Goal: Find specific page/section: Find specific page/section

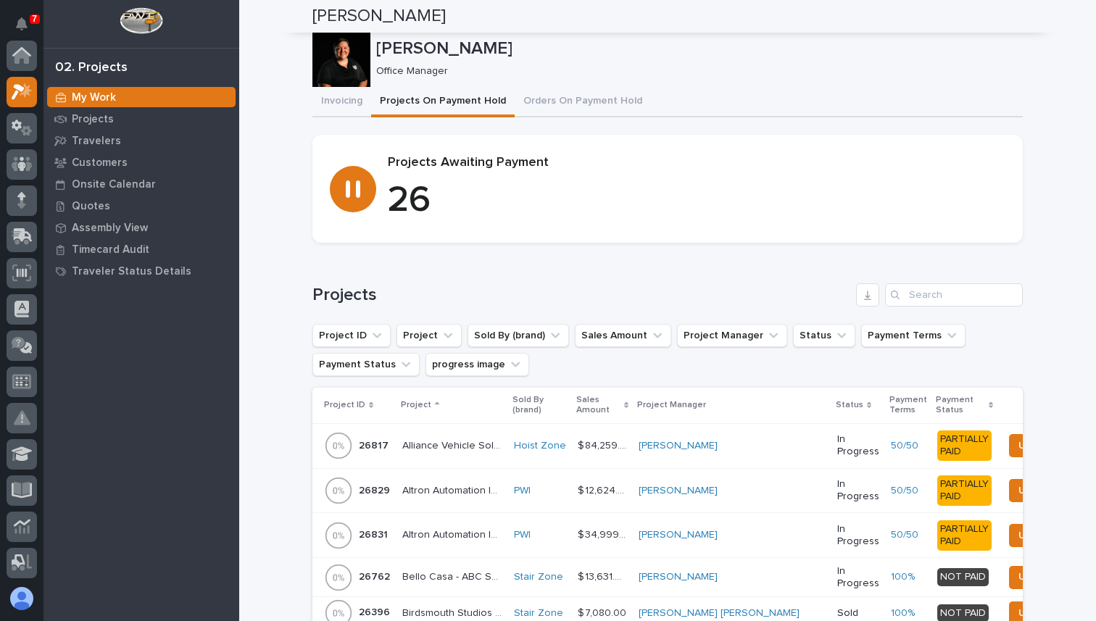
click at [30, 156] on icon at bounding box center [22, 164] width 21 height 17
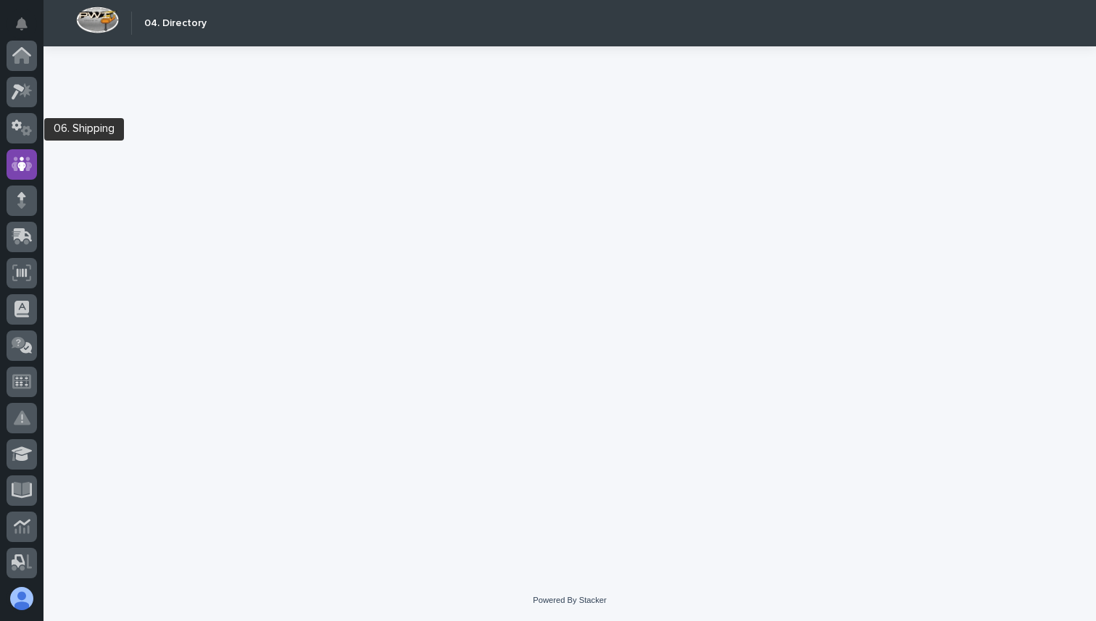
scroll to position [109, 0]
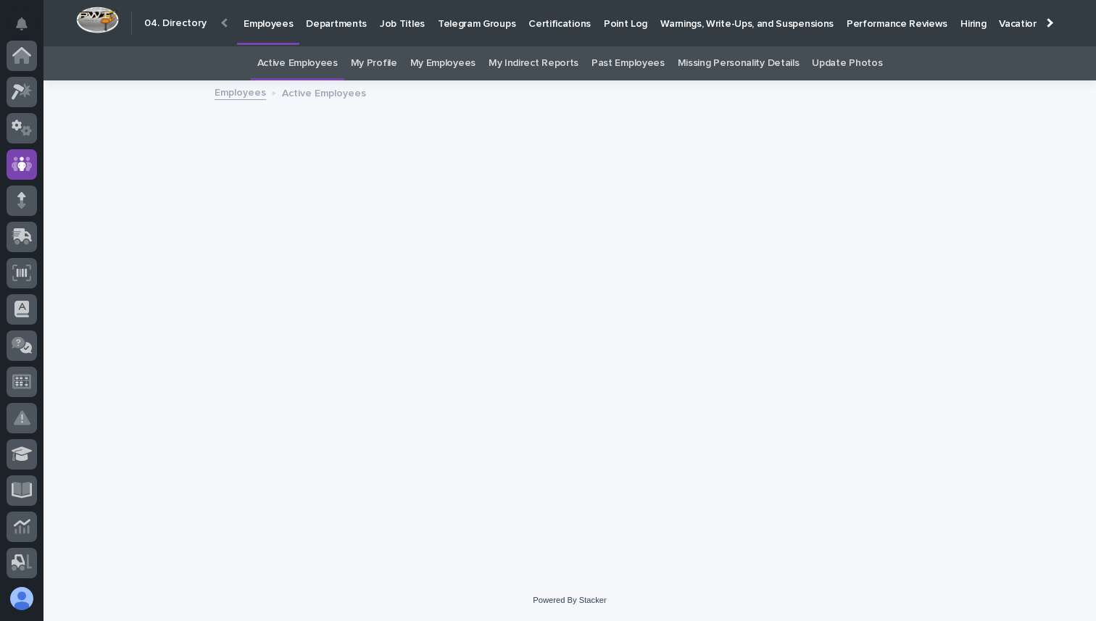
scroll to position [109, 0]
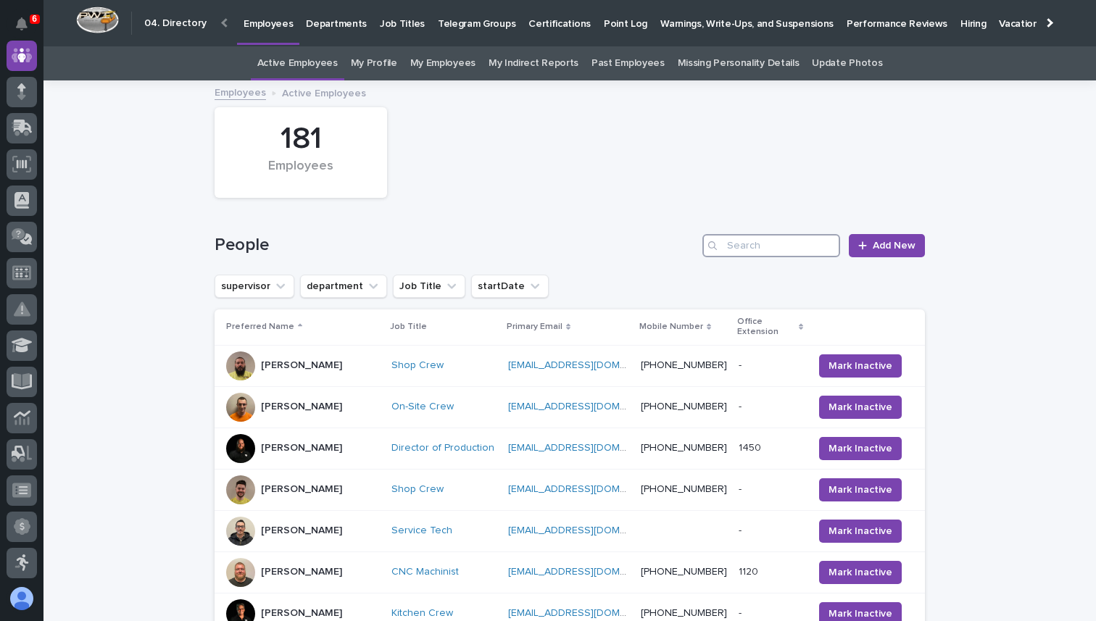
click at [779, 241] on input "Search" at bounding box center [771, 245] width 138 height 23
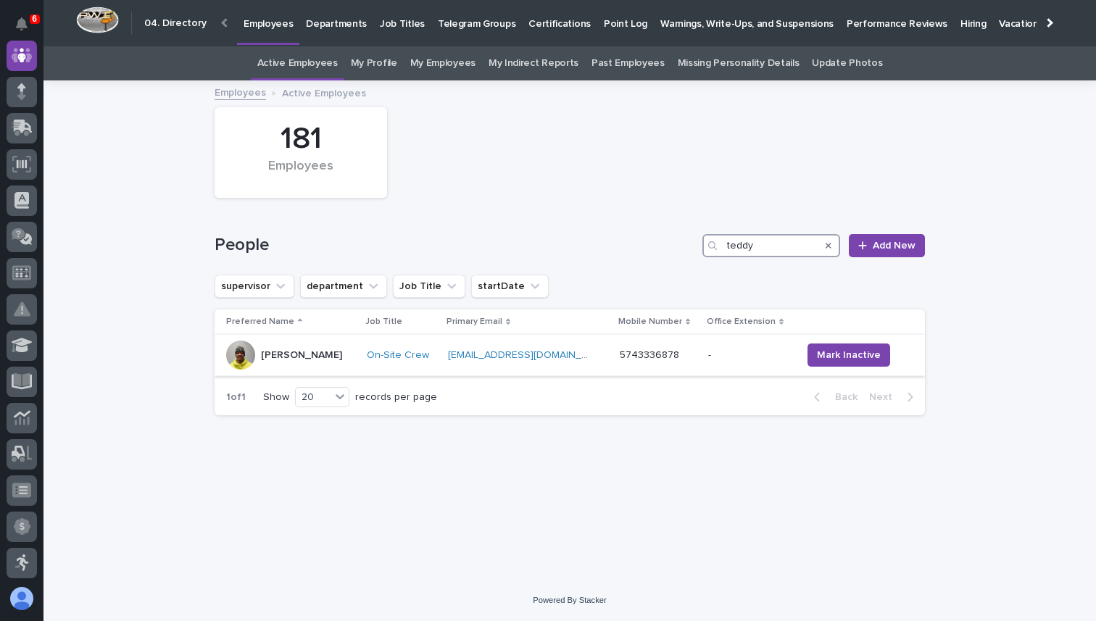
type input "teddy"
click at [291, 341] on div "[PERSON_NAME]" at bounding box center [290, 355] width 129 height 29
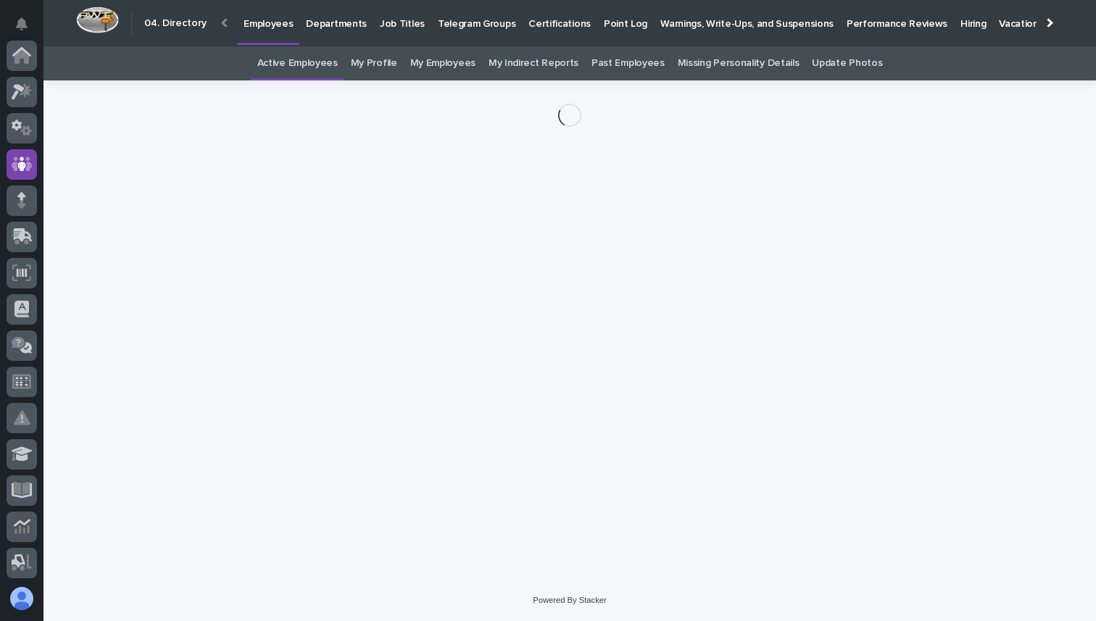
scroll to position [109, 0]
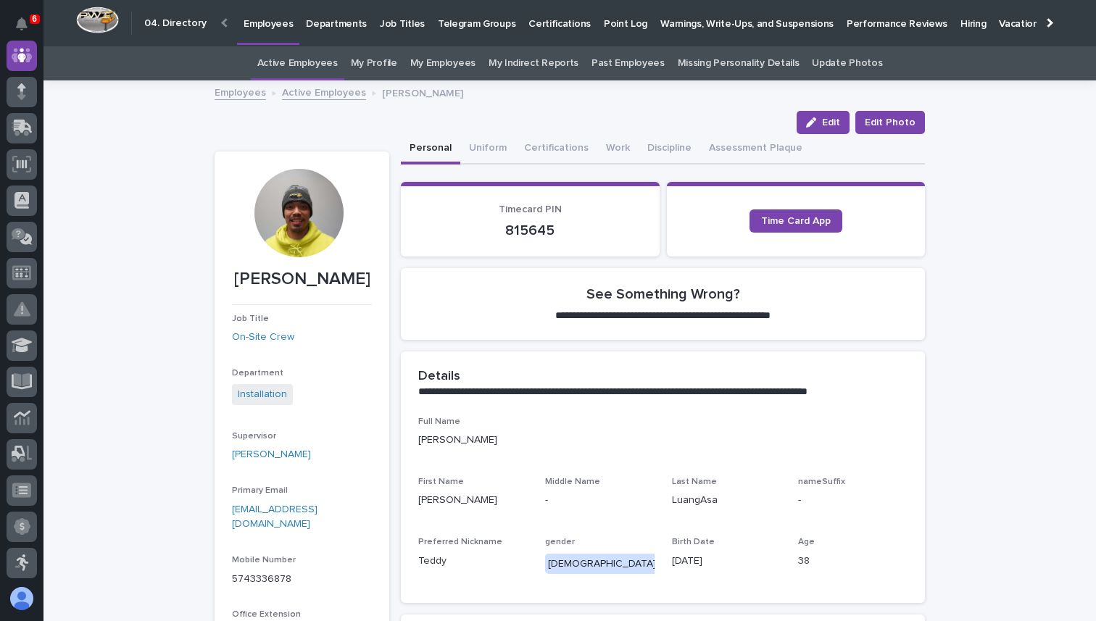
drag, startPoint x: 367, startPoint y: 279, endPoint x: 292, endPoint y: 279, distance: 75.4
click at [292, 279] on p "[PERSON_NAME]" at bounding box center [302, 279] width 140 height 21
copy p "LuangAsa"
click at [299, 94] on link "Active Employees" at bounding box center [324, 91] width 84 height 17
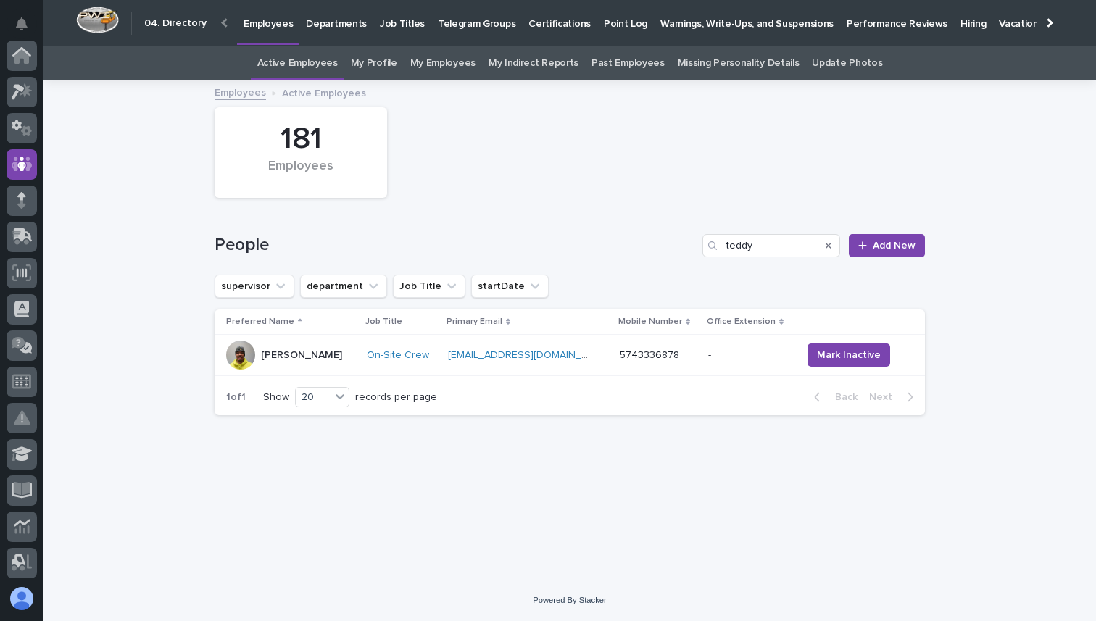
scroll to position [109, 0]
drag, startPoint x: 766, startPoint y: 241, endPoint x: 650, endPoint y: 245, distance: 116.0
click at [650, 245] on div "People teddy Add New" at bounding box center [570, 245] width 710 height 23
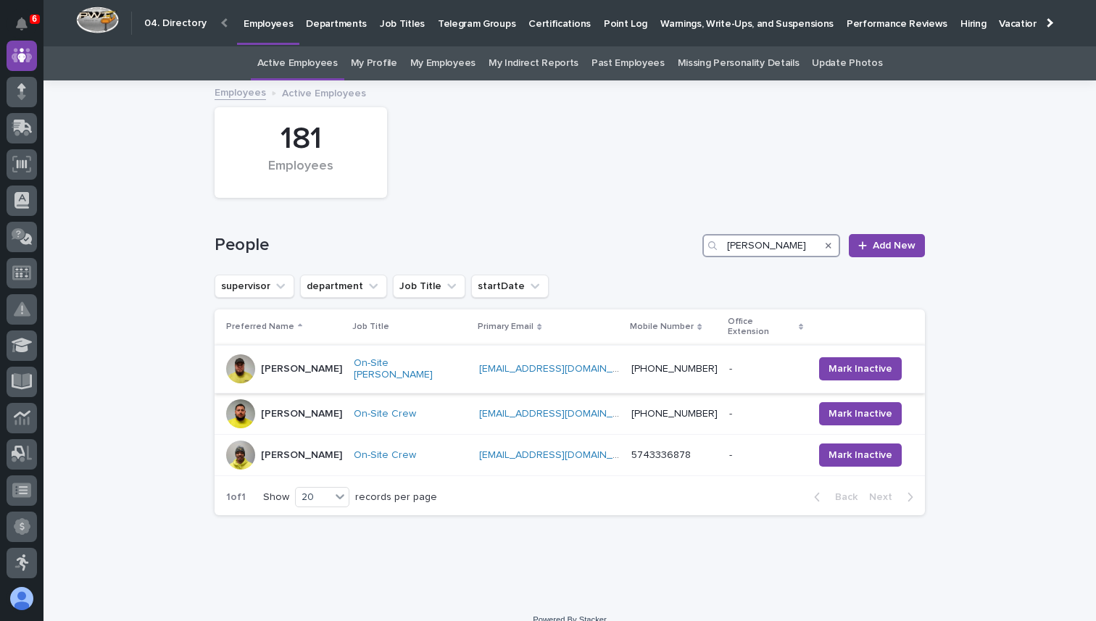
type input "[PERSON_NAME]"
drag, startPoint x: 695, startPoint y: 357, endPoint x: 622, endPoint y: 359, distance: 73.2
click at [625, 359] on td "[PHONE_NUMBER]" at bounding box center [674, 369] width 98 height 49
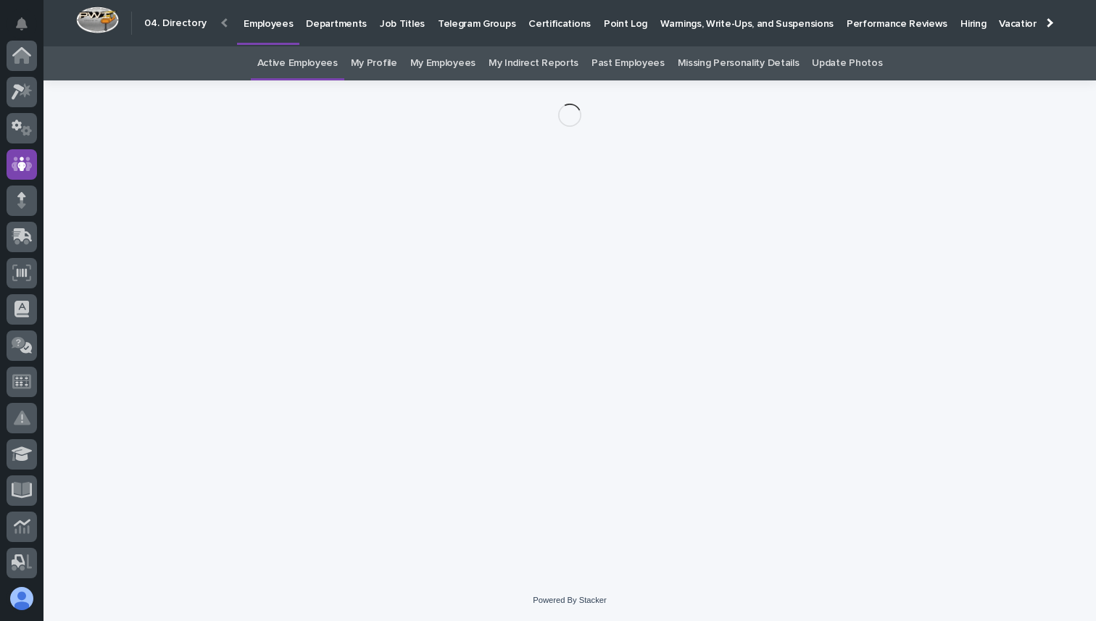
scroll to position [109, 0]
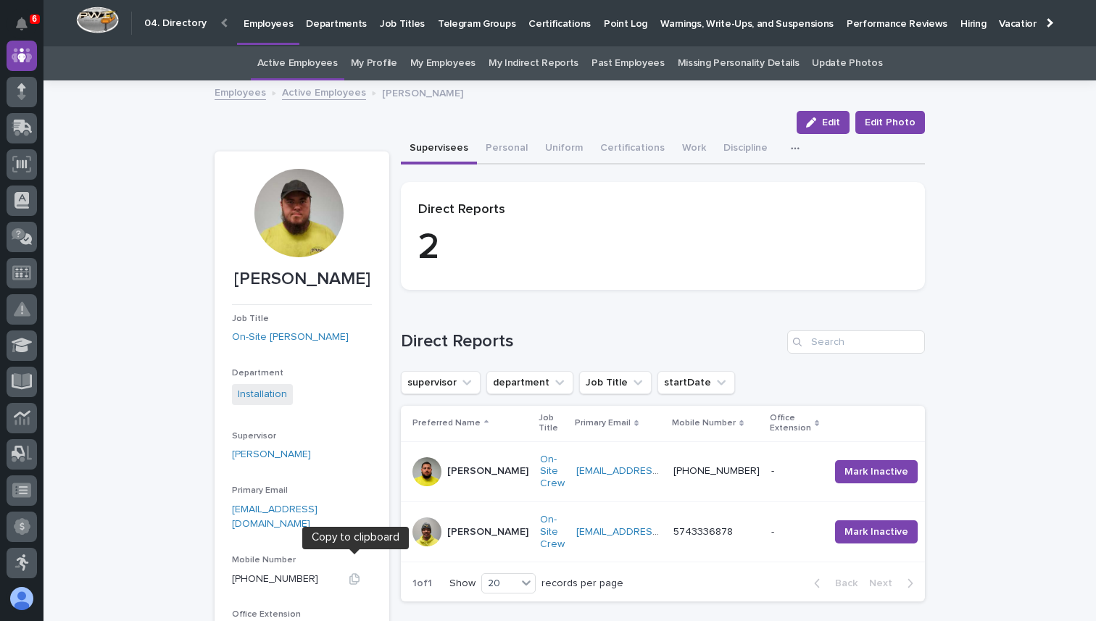
click at [357, 573] on icon "button" at bounding box center [355, 579] width 12 height 12
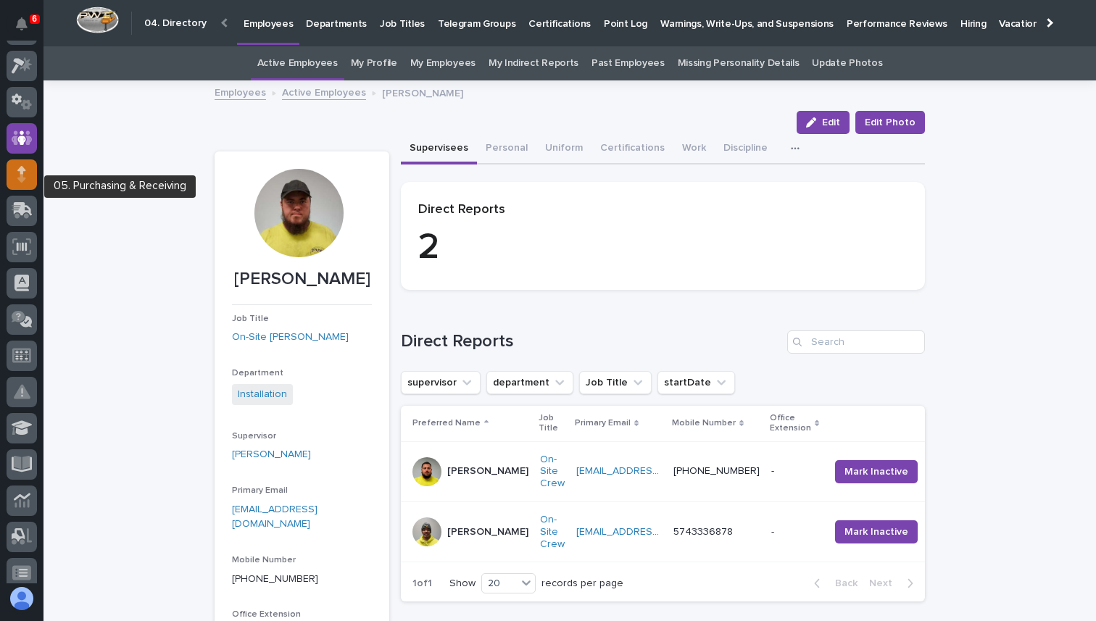
scroll to position [0, 0]
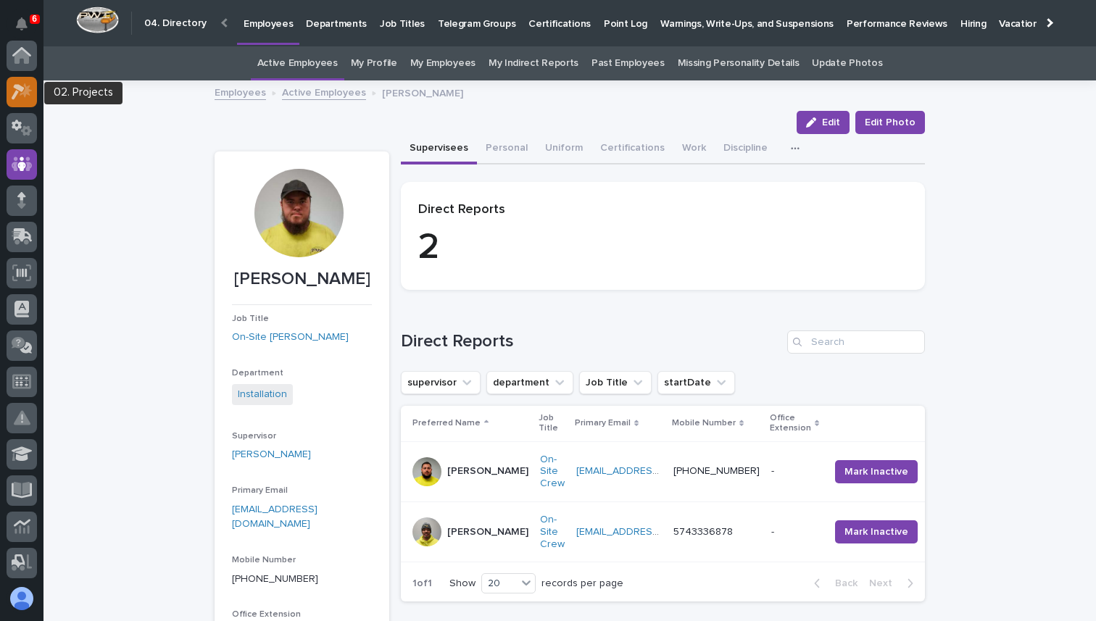
click at [31, 79] on link at bounding box center [22, 92] width 30 height 30
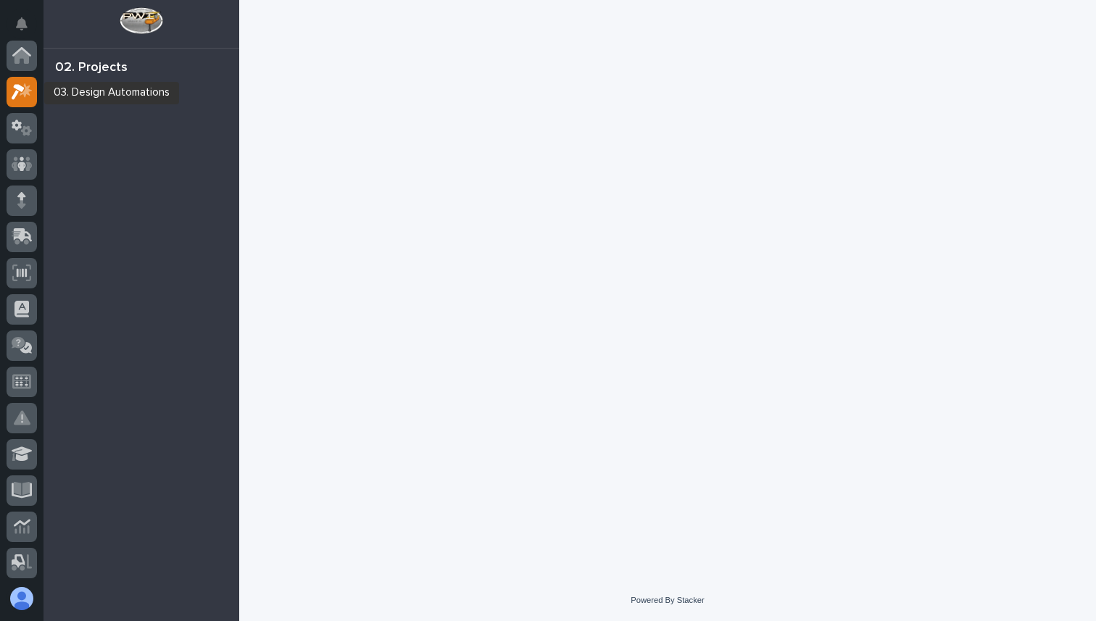
scroll to position [36, 0]
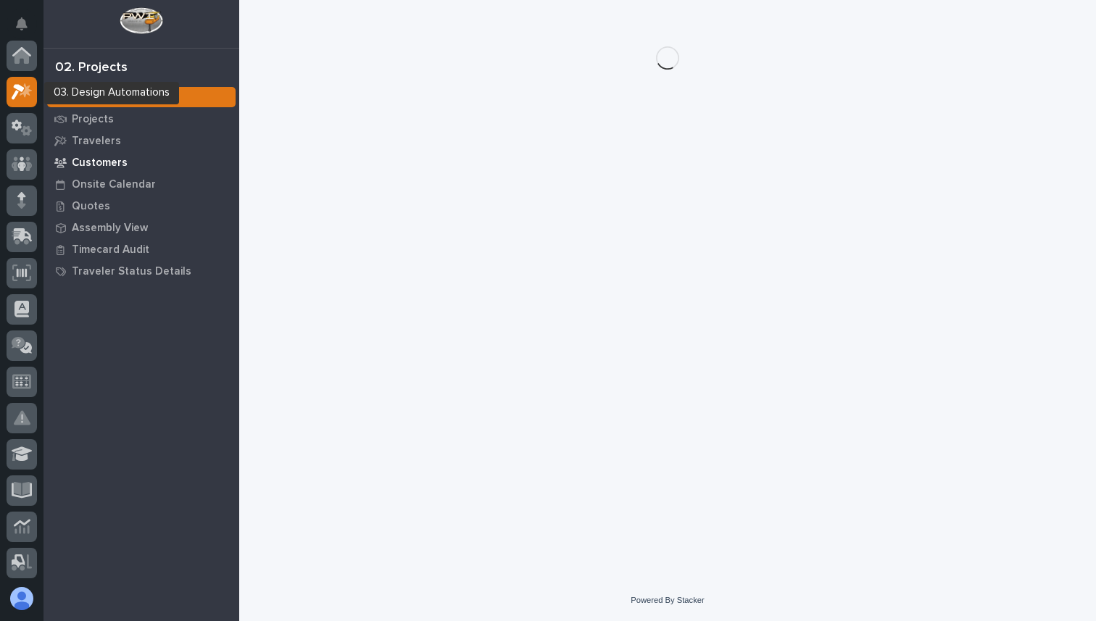
scroll to position [36, 0]
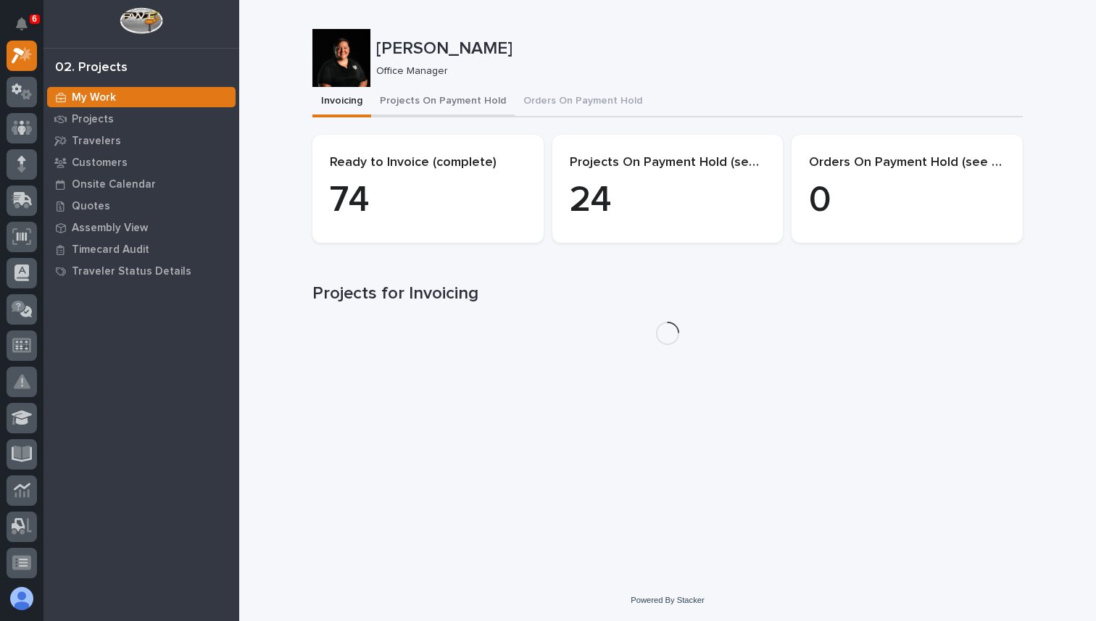
click at [423, 101] on button "Projects On Payment Hold" at bounding box center [442, 102] width 143 height 30
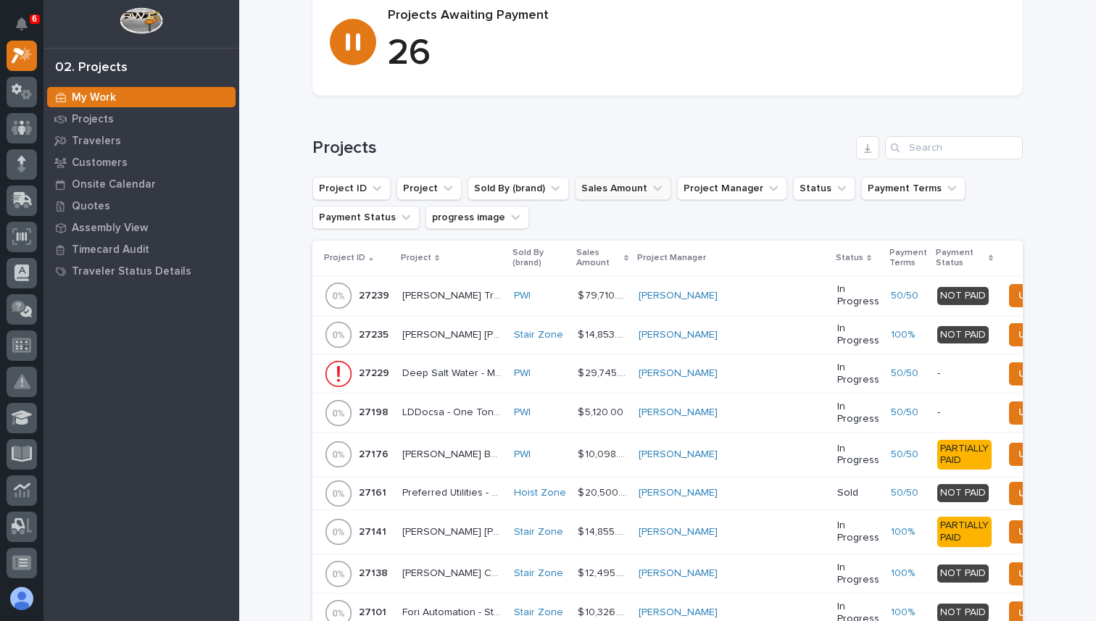
scroll to position [159, 0]
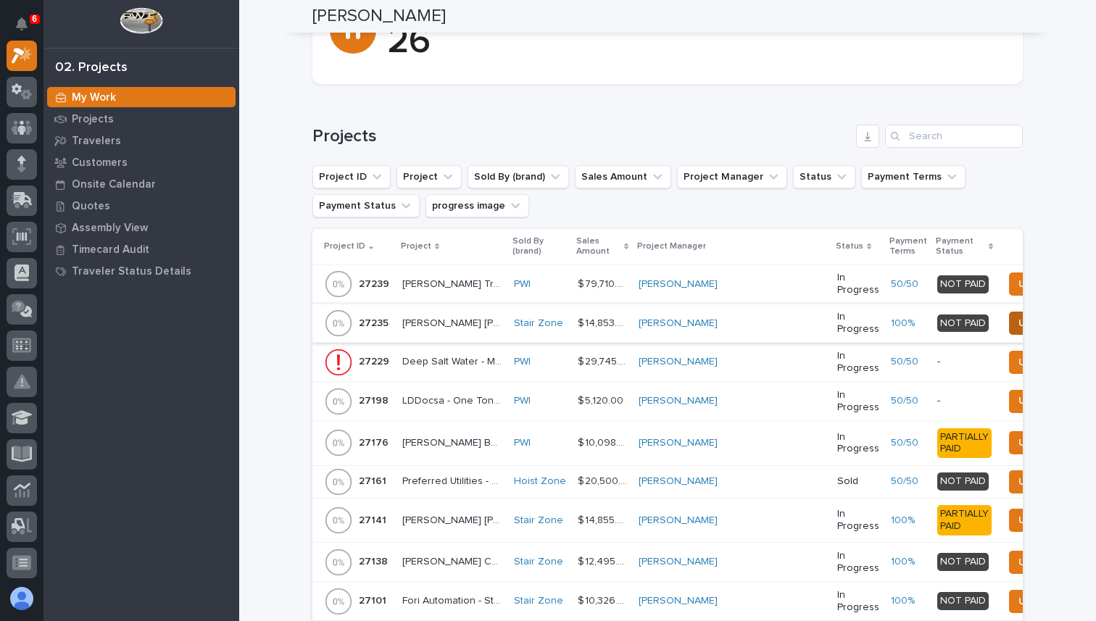
click at [1018, 320] on span "Update Payment" at bounding box center [1058, 323] width 80 height 17
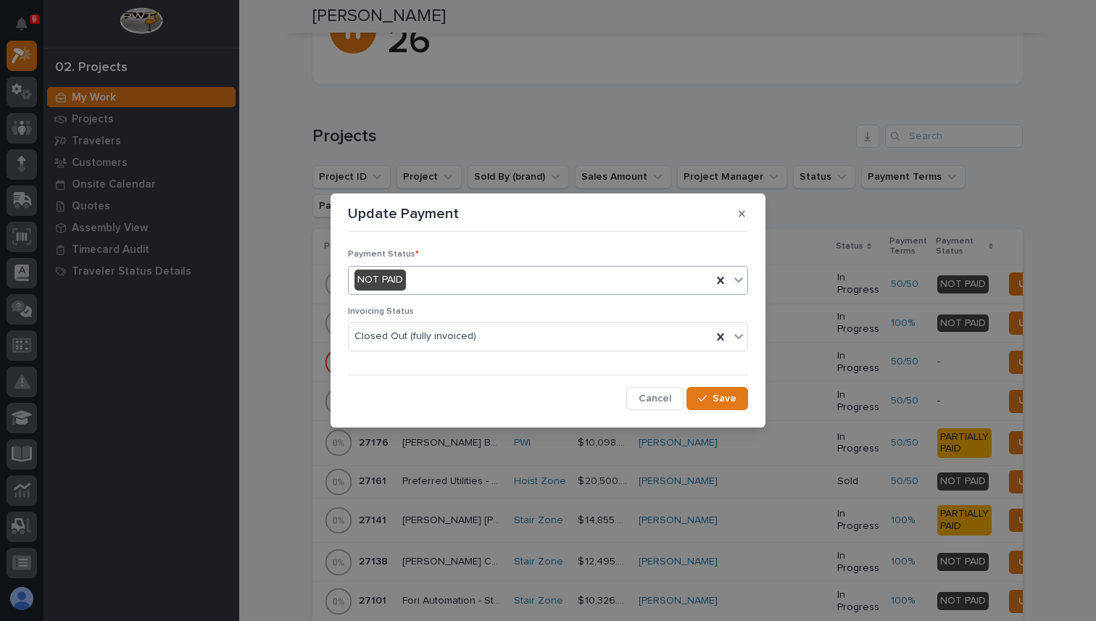
click at [488, 288] on div "NOT PAID" at bounding box center [530, 280] width 363 height 24
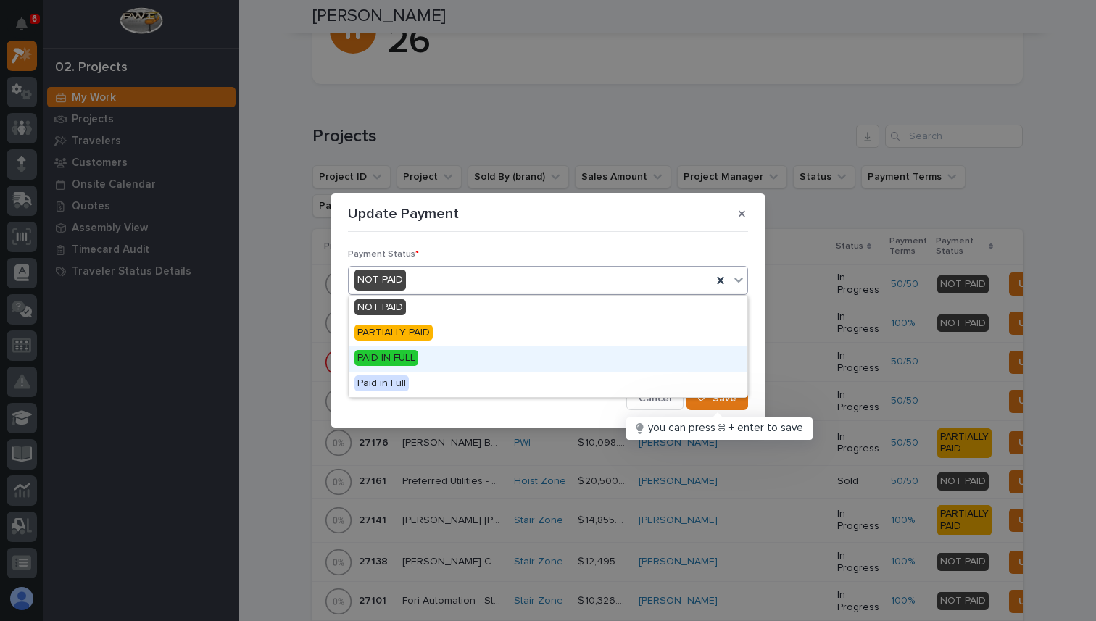
click at [393, 359] on span "PAID IN FULL" at bounding box center [386, 358] width 64 height 16
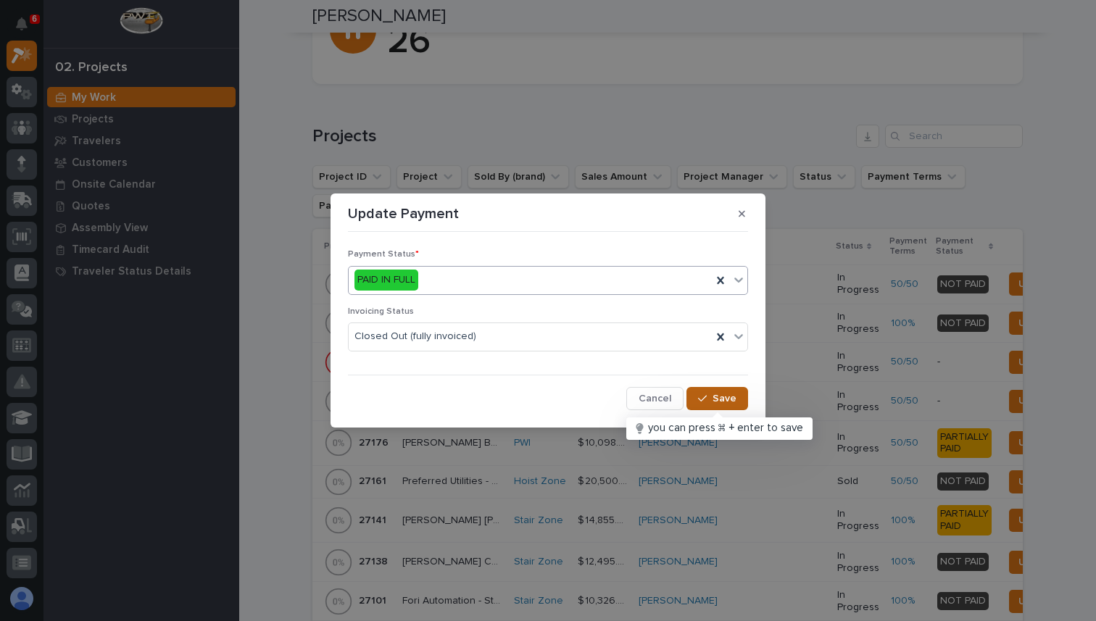
click at [709, 398] on div "button" at bounding box center [705, 399] width 14 height 10
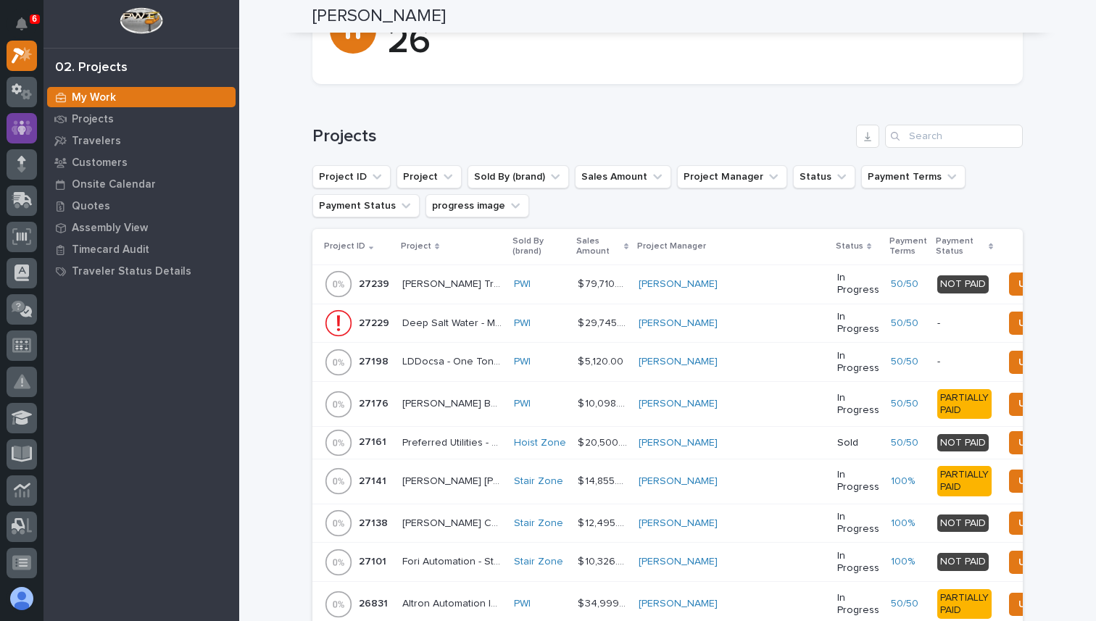
click at [30, 127] on icon at bounding box center [22, 127] width 21 height 14
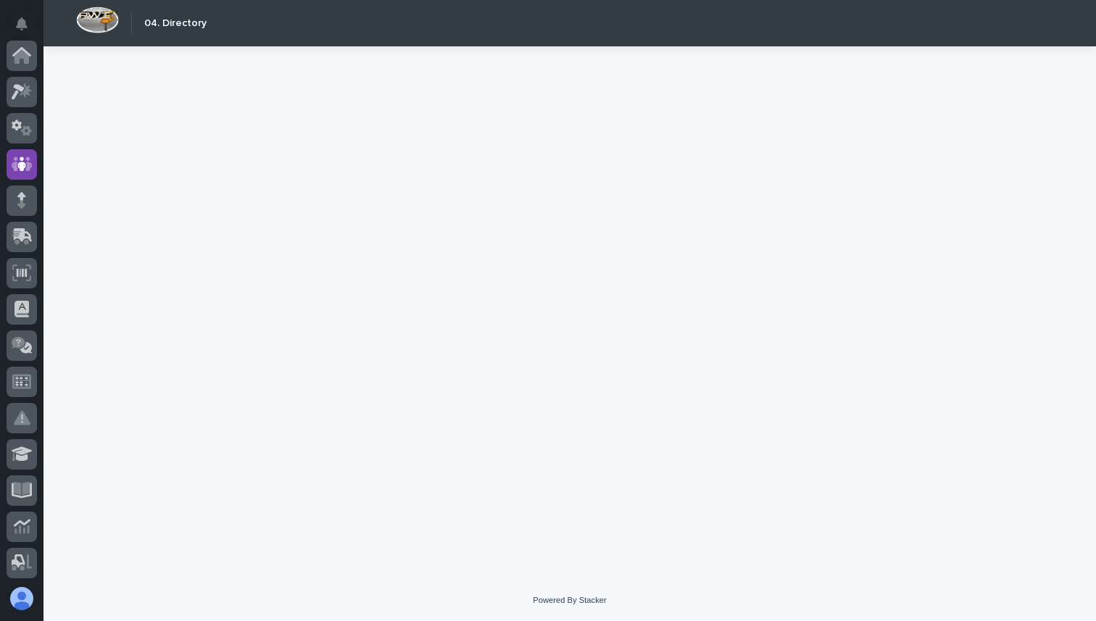
scroll to position [109, 0]
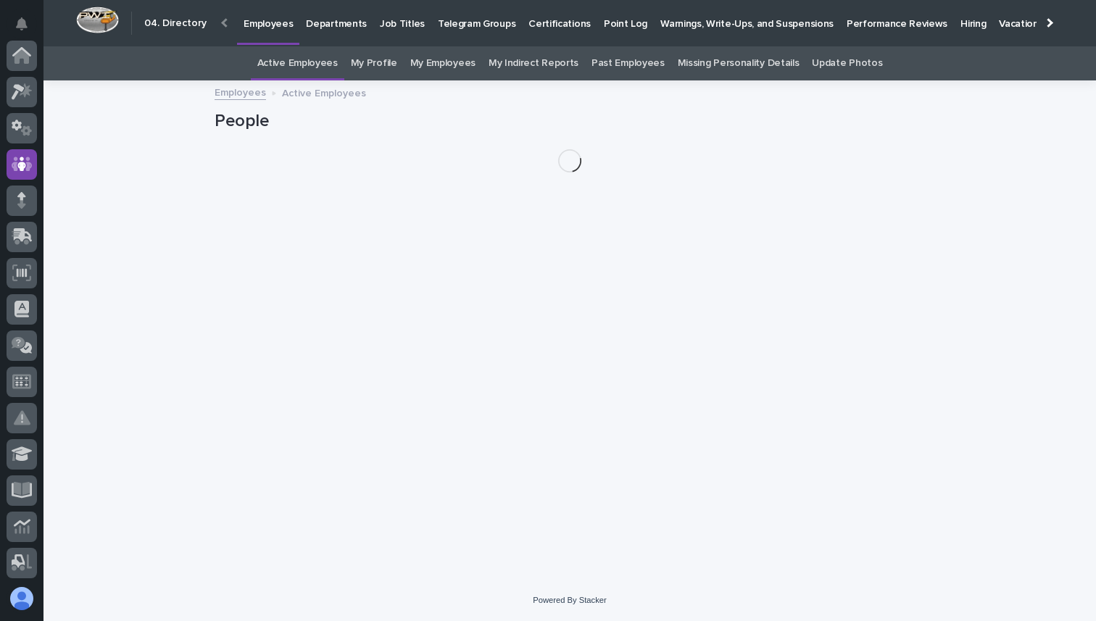
scroll to position [109, 0]
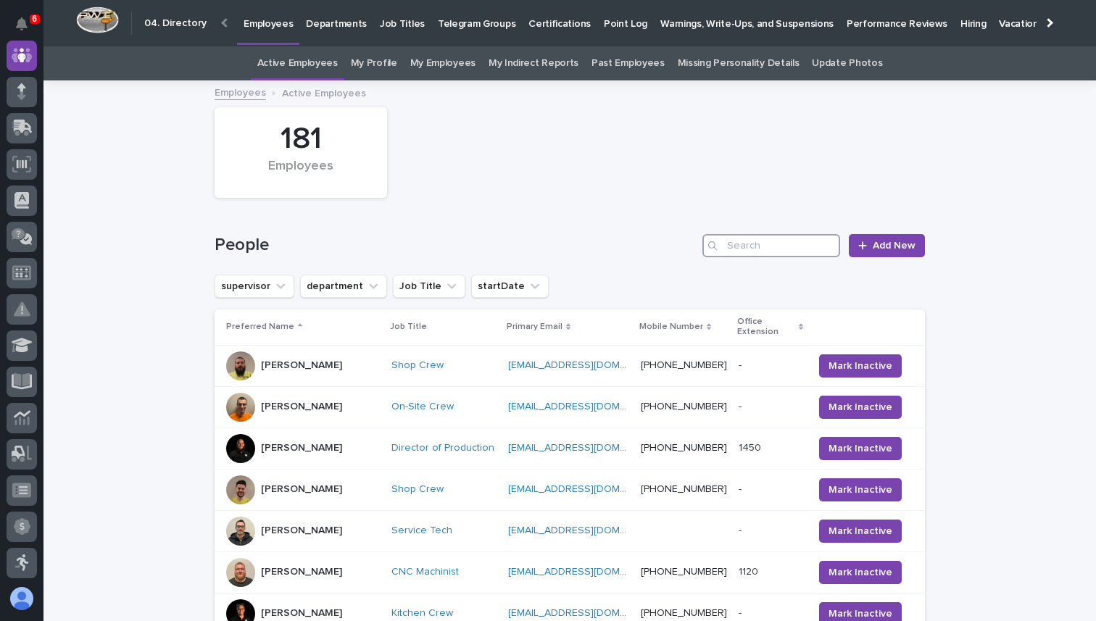
click at [797, 254] on input "Search" at bounding box center [771, 245] width 138 height 23
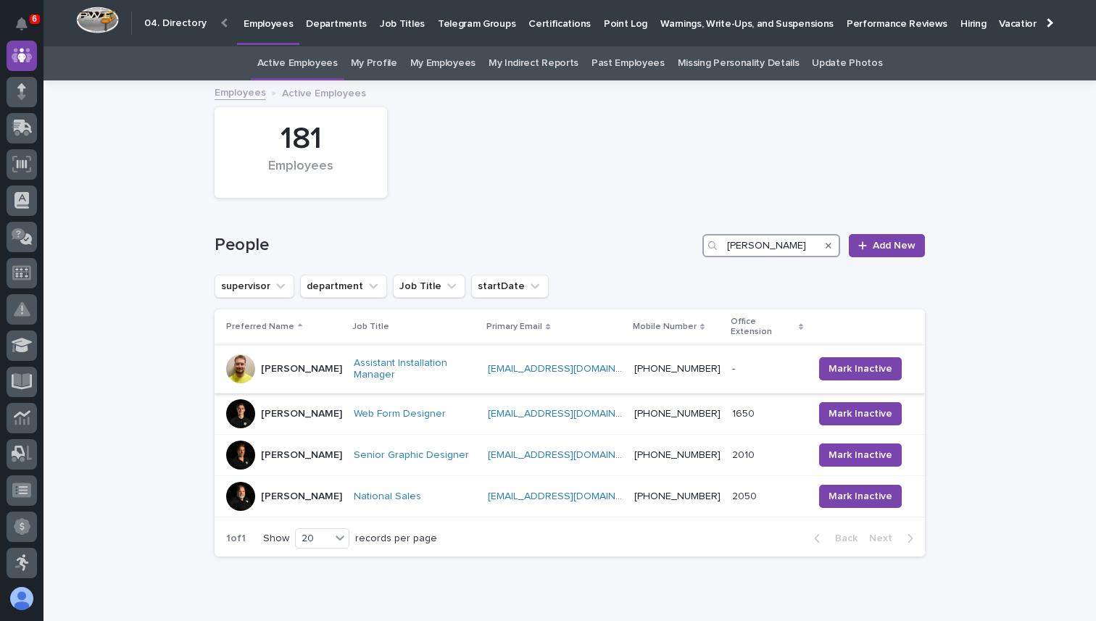
type input "[PERSON_NAME]"
click at [276, 363] on p "[PERSON_NAME]" at bounding box center [301, 369] width 81 height 12
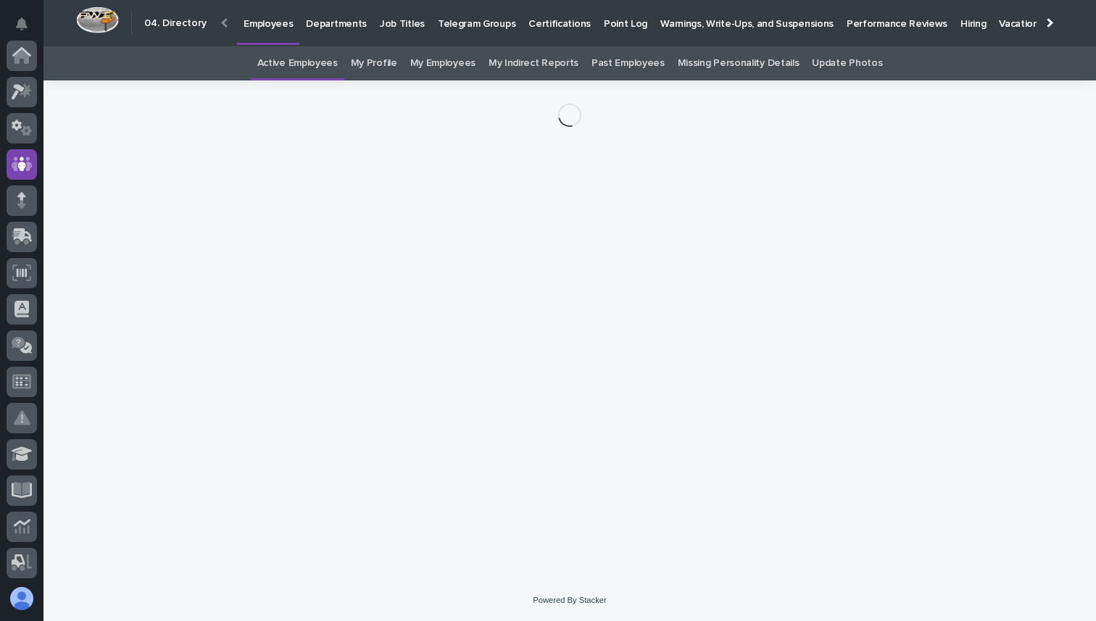
scroll to position [109, 0]
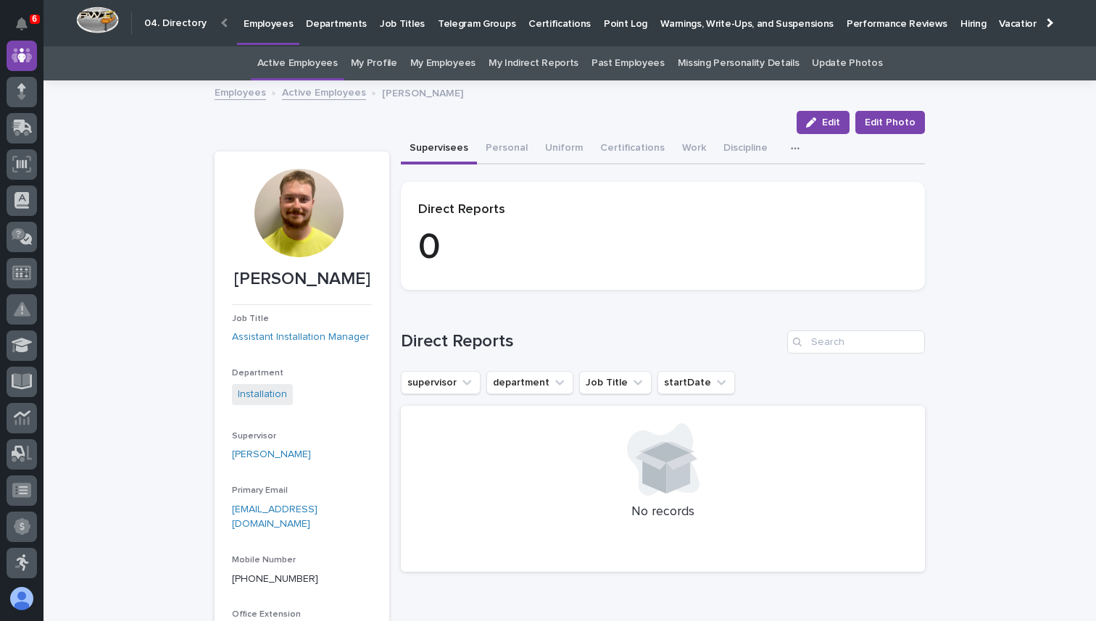
click at [315, 89] on link "Active Employees" at bounding box center [324, 91] width 84 height 17
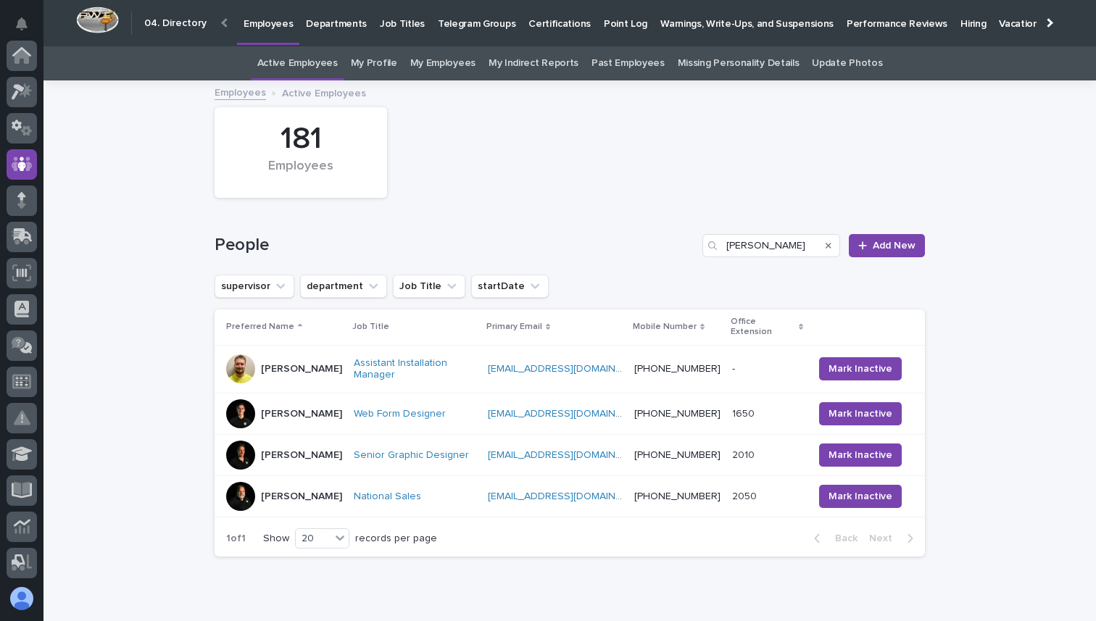
scroll to position [109, 0]
drag, startPoint x: 762, startPoint y: 238, endPoint x: 678, endPoint y: 243, distance: 84.9
click at [678, 243] on div "People [PERSON_NAME] New" at bounding box center [570, 245] width 710 height 23
drag, startPoint x: 757, startPoint y: 243, endPoint x: 719, endPoint y: 243, distance: 37.7
click at [719, 243] on div "[PERSON_NAME]" at bounding box center [771, 245] width 138 height 23
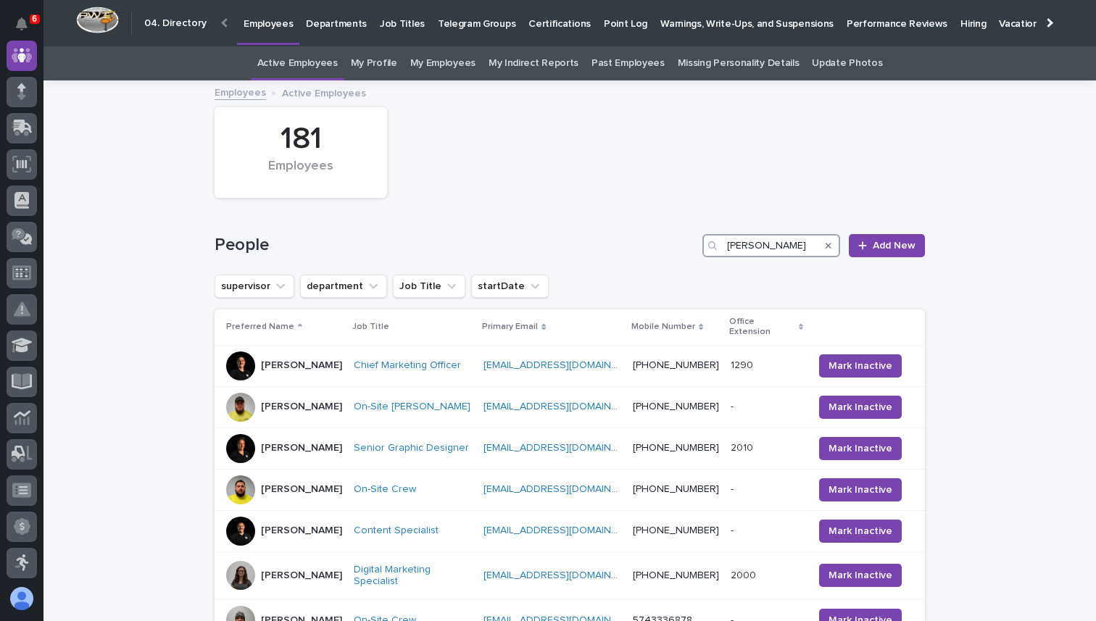
type input "[PERSON_NAME]"
